Goal: Information Seeking & Learning: Check status

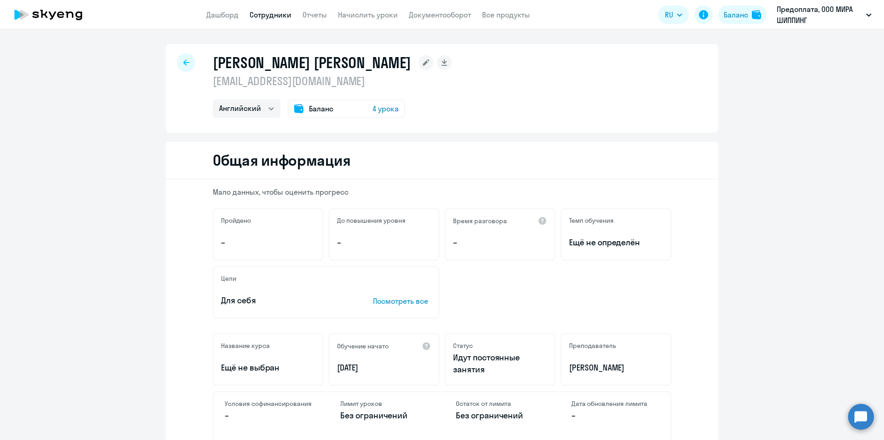
select select "english"
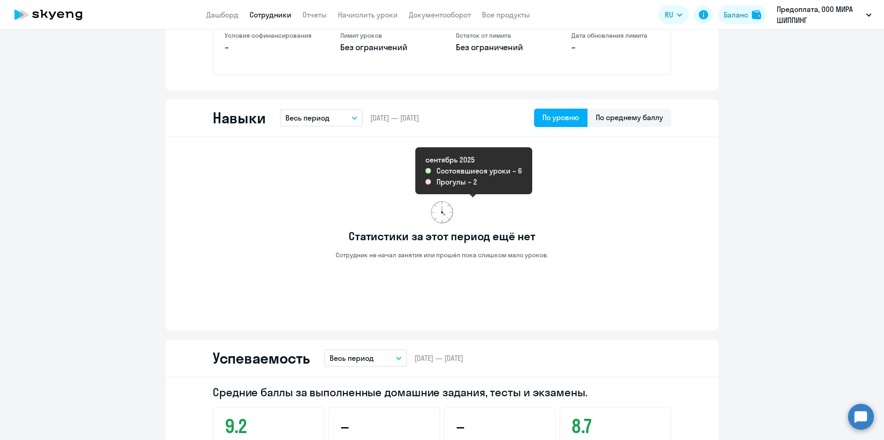
scroll to position [184, 0]
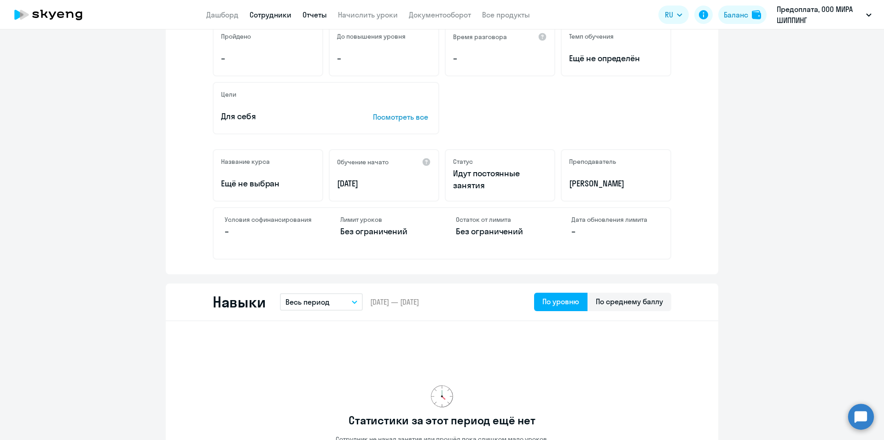
click at [312, 13] on link "Отчеты" at bounding box center [315, 14] width 24 height 9
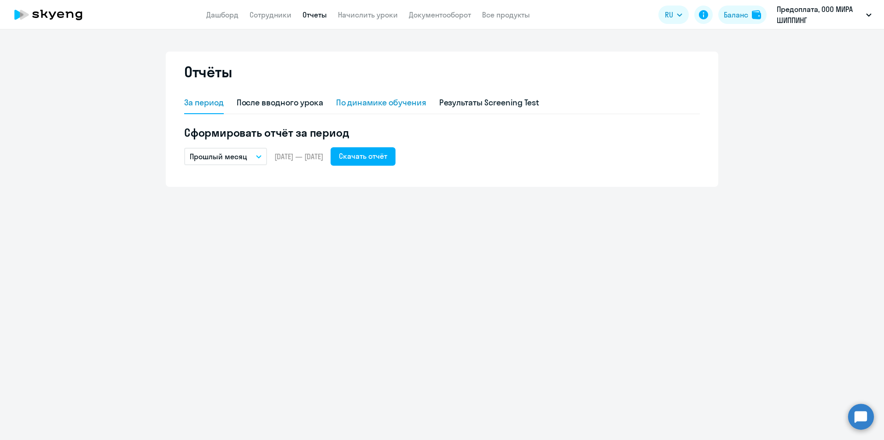
click at [368, 102] on div "По динамике обучения" at bounding box center [381, 103] width 90 height 12
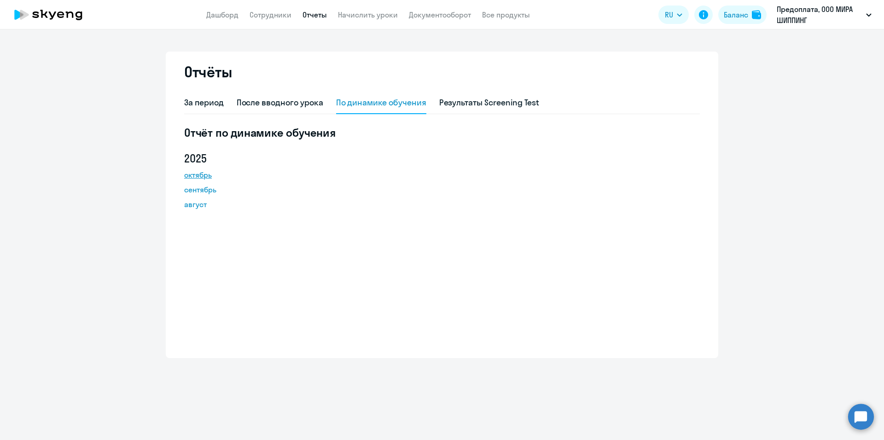
click at [205, 175] on link "октябрь" at bounding box center [225, 174] width 83 height 11
